Goal: Task Accomplishment & Management: Use online tool/utility

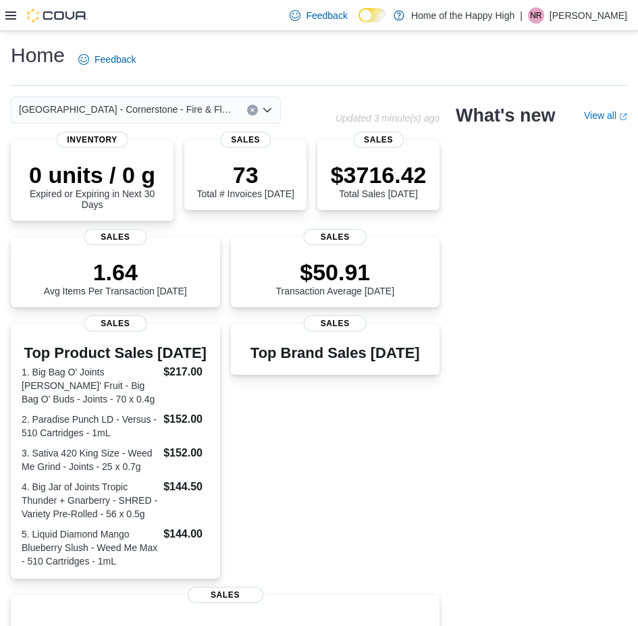
click at [11, 16] on icon at bounding box center [10, 15] width 11 height 11
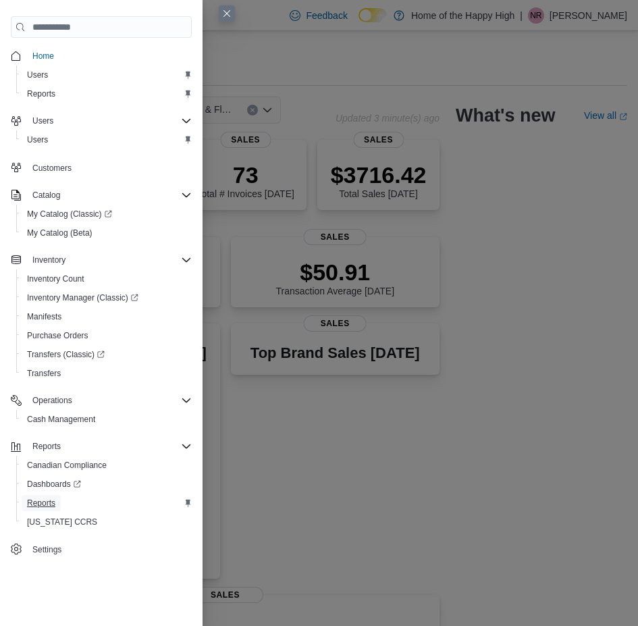
click at [41, 499] on span "Reports" at bounding box center [41, 502] width 28 height 11
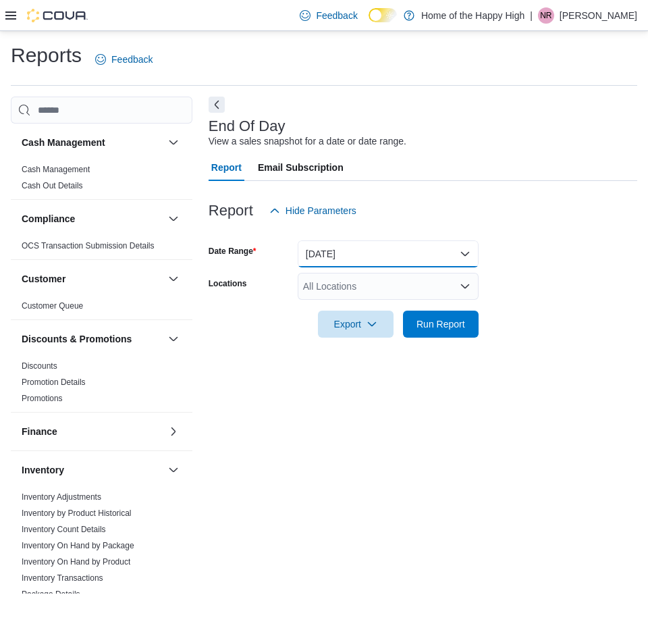
click at [348, 255] on button "[DATE]" at bounding box center [388, 253] width 181 height 27
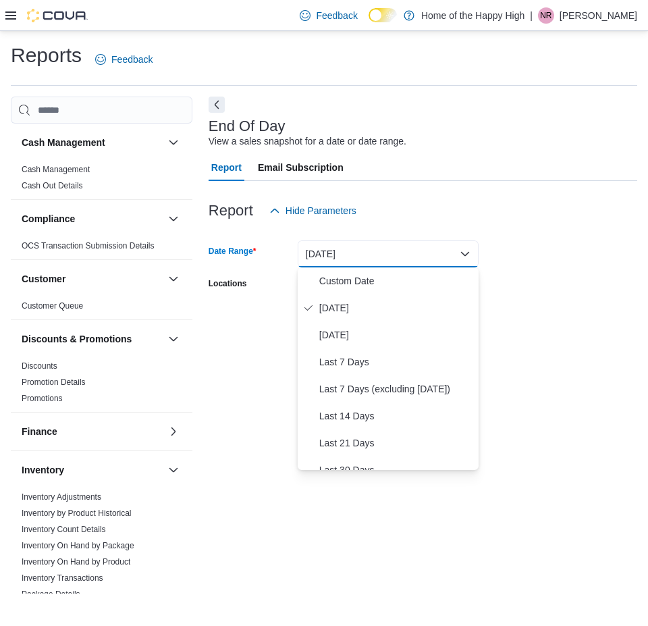
click at [400, 257] on button "[DATE]" at bounding box center [388, 253] width 181 height 27
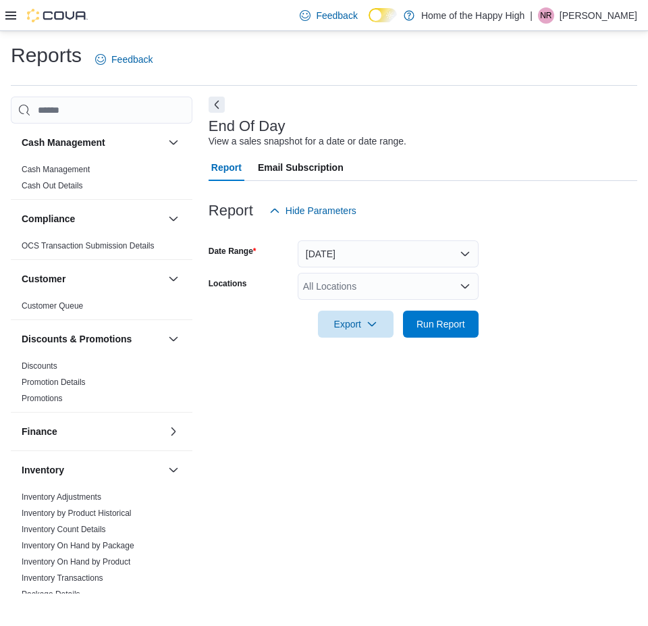
click at [389, 282] on div "All Locations" at bounding box center [388, 286] width 181 height 27
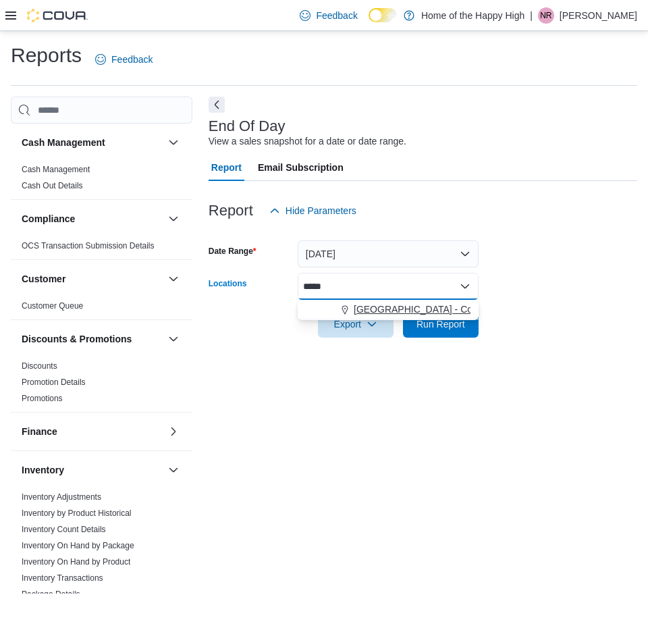
type input "*****"
click at [373, 314] on span "[GEOGRAPHIC_DATA] - Cornerstone - Fire & Flower" at bounding box center [465, 308] width 223 height 13
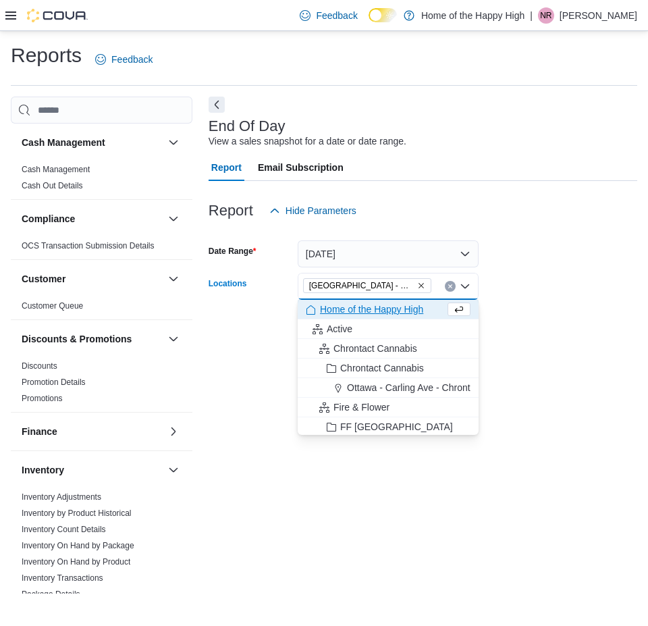
click at [624, 352] on div at bounding box center [423, 345] width 429 height 16
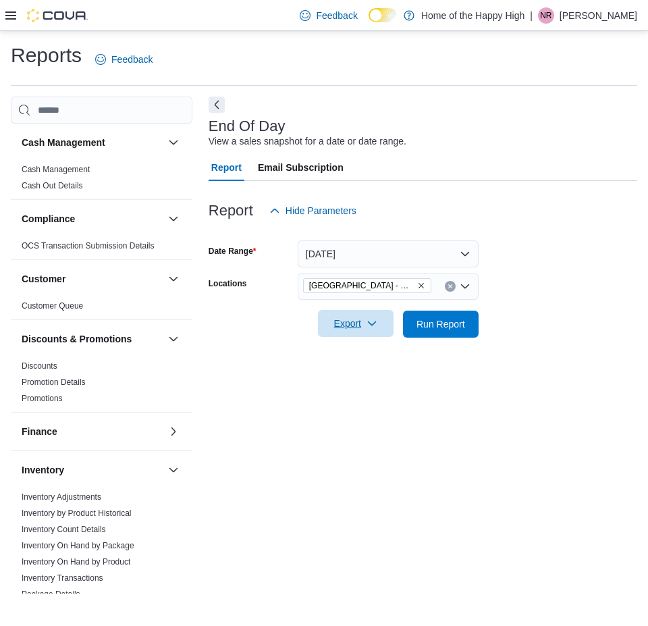
click at [368, 323] on icon "button" at bounding box center [371, 323] width 11 height 11
click at [347, 377] on span "Export to Pdf" at bounding box center [357, 378] width 61 height 11
